Goal: Task Accomplishment & Management: Complete application form

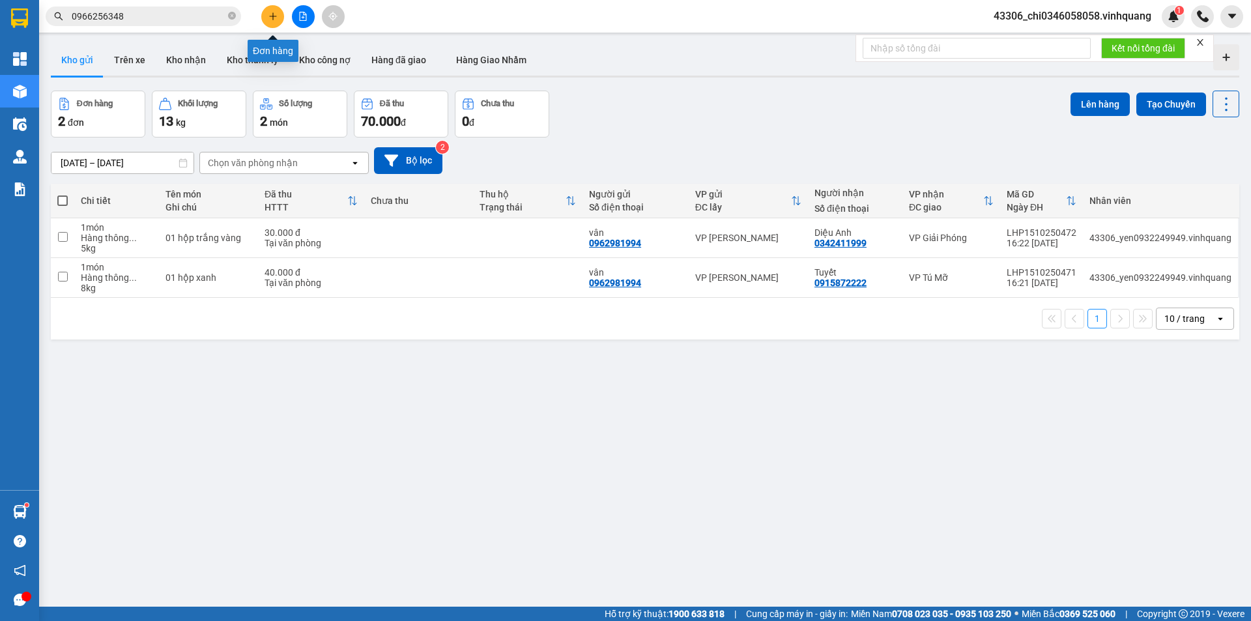
click at [269, 17] on icon "plus" at bounding box center [273, 16] width 9 height 9
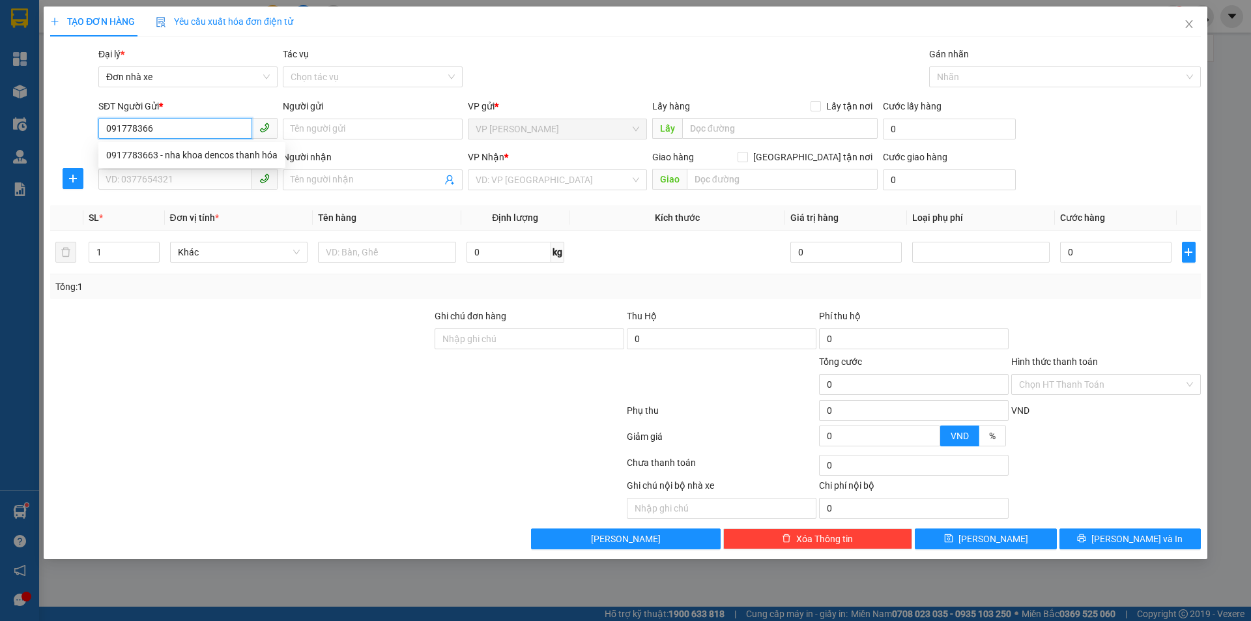
type input "0917783663"
click at [163, 151] on div "0917783663 - nha khoa dencos thanh hóa" at bounding box center [191, 155] width 171 height 14
type input "nha khoa dencos thanh hóa"
type input "0936411005"
type input "sun den lab"
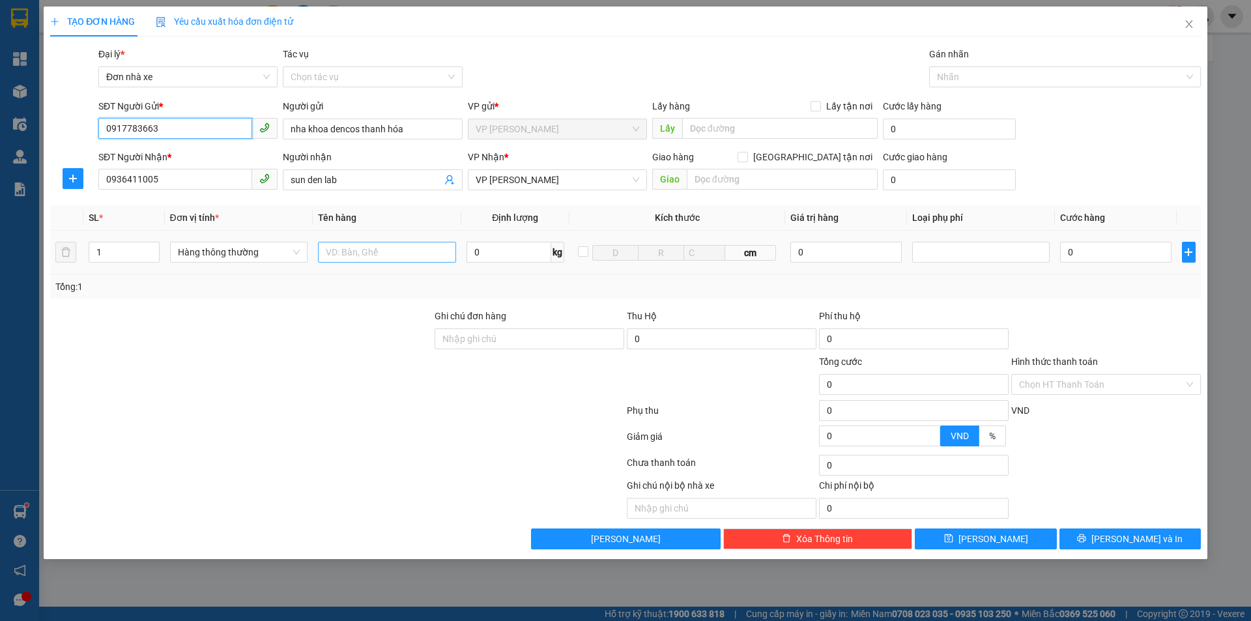
type input "0917783663"
click at [349, 247] on input "text" at bounding box center [387, 252] width 138 height 21
type input "1 HỘP CACTONG"
click at [474, 255] on input "0" at bounding box center [509, 252] width 85 height 21
type input "1"
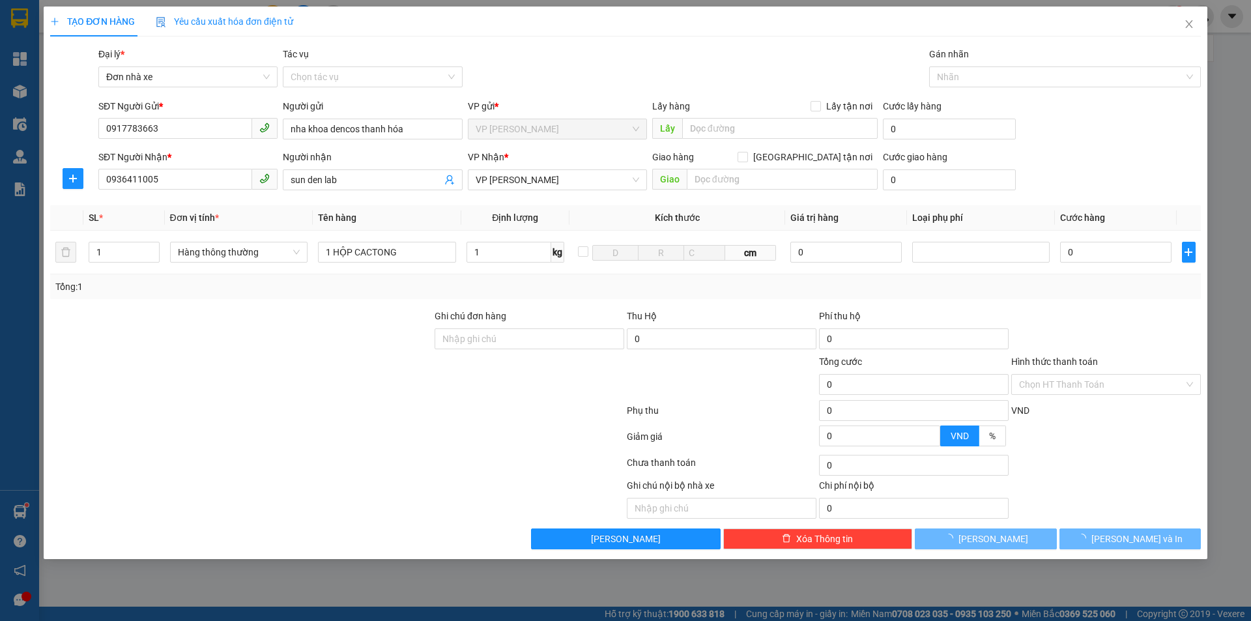
click at [879, 277] on div "Tổng: 1" at bounding box center [625, 286] width 1151 height 25
type input "30.000"
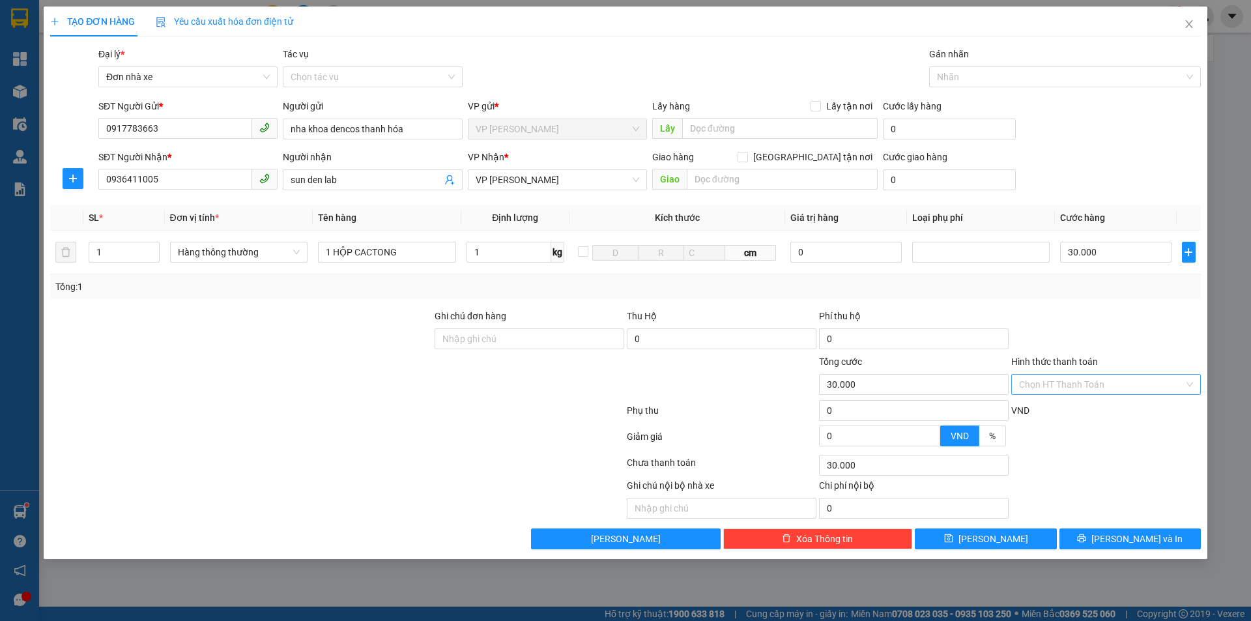
click at [1116, 387] on input "Hình thức thanh toán" at bounding box center [1101, 385] width 165 height 20
click at [1083, 412] on div "Tại văn phòng" at bounding box center [1106, 410] width 174 height 14
type input "0"
click at [1086, 536] on icon "printer" at bounding box center [1081, 538] width 9 height 9
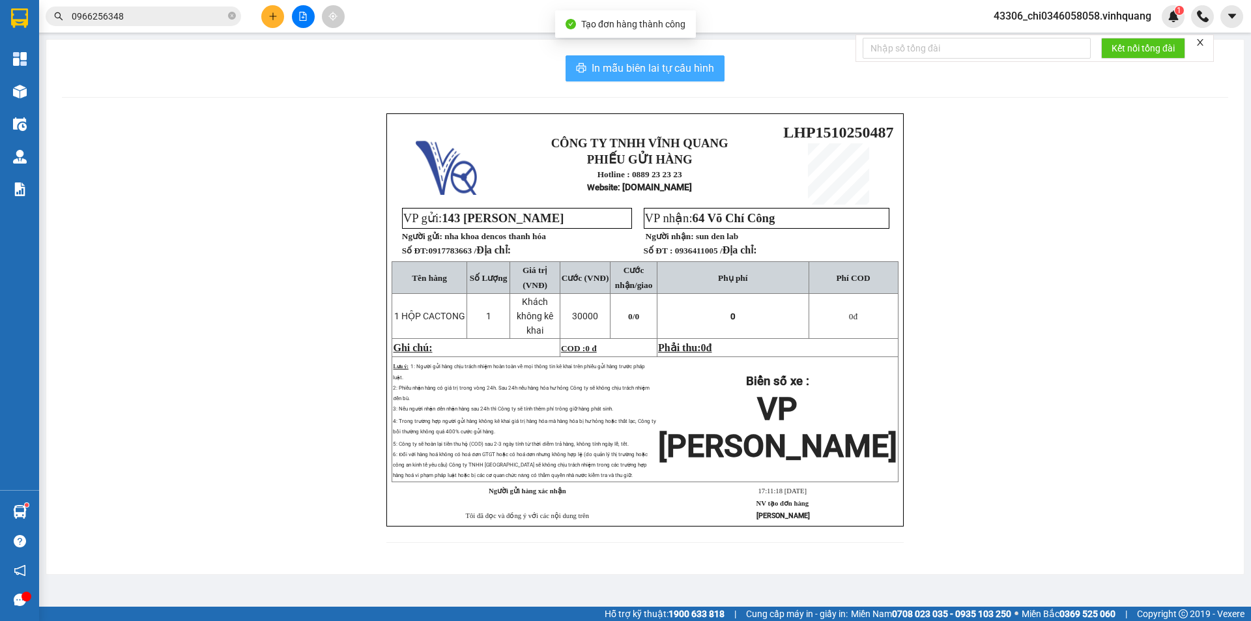
click at [624, 68] on span "In mẫu biên lai tự cấu hình" at bounding box center [653, 68] width 123 height 16
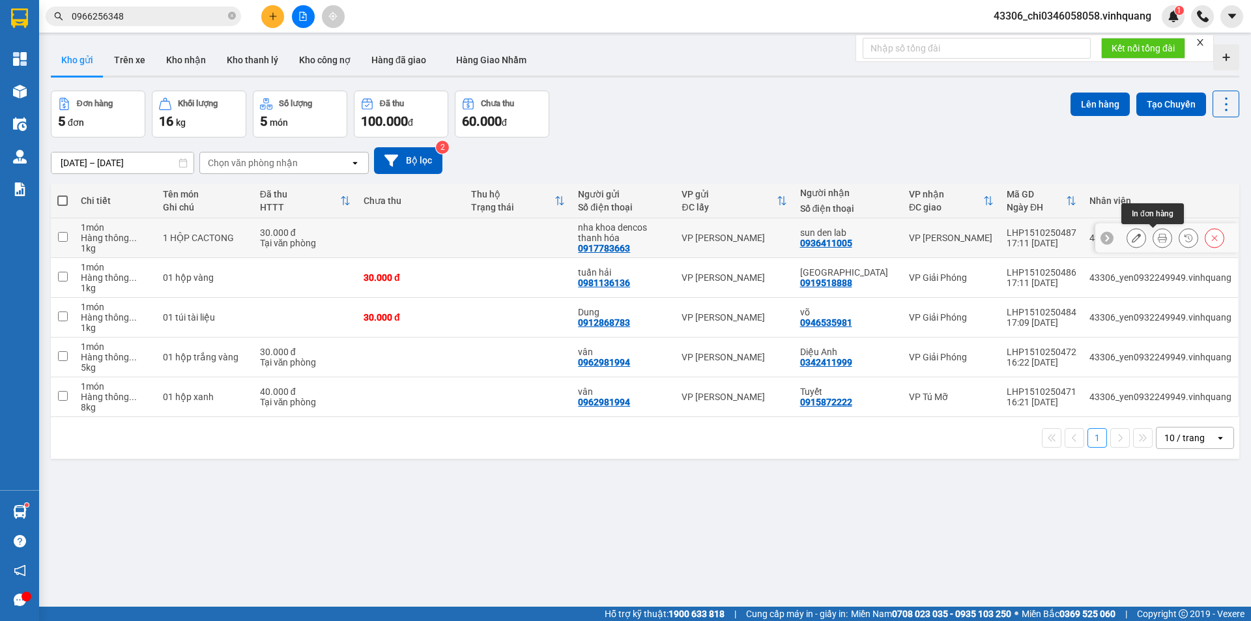
click at [1154, 239] on button at bounding box center [1163, 238] width 18 height 23
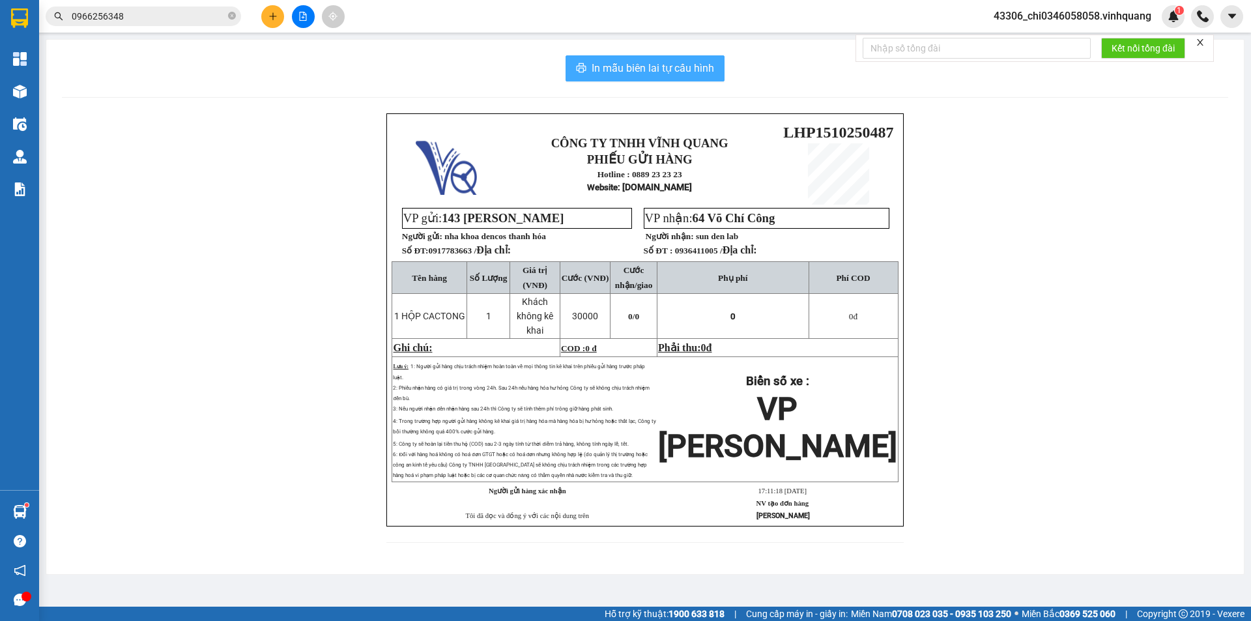
click at [664, 66] on span "In mẫu biên lai tự cấu hình" at bounding box center [653, 68] width 123 height 16
